Goal: Task Accomplishment & Management: Complete application form

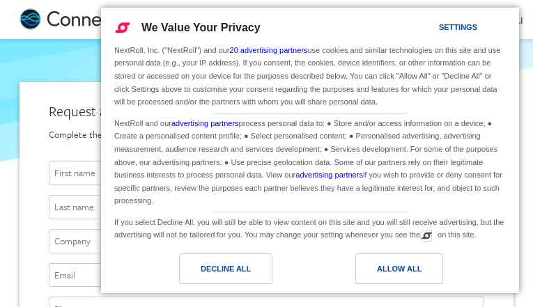
type input "[PERSON_NAME][EMAIL_ADDRESS][DOMAIN_NAME]"
type input "RbftMkvf"
type input "nNtcrziSPuzoaPl"
type input "rmWdVSHsdPCt"
type input "SFZAckzMit"
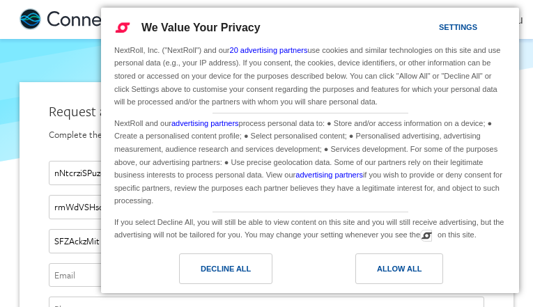
type input "[PERSON_NAME][EMAIL_ADDRESS][DOMAIN_NAME]"
type input "3630021565"
